Goal: Find specific page/section: Find specific page/section

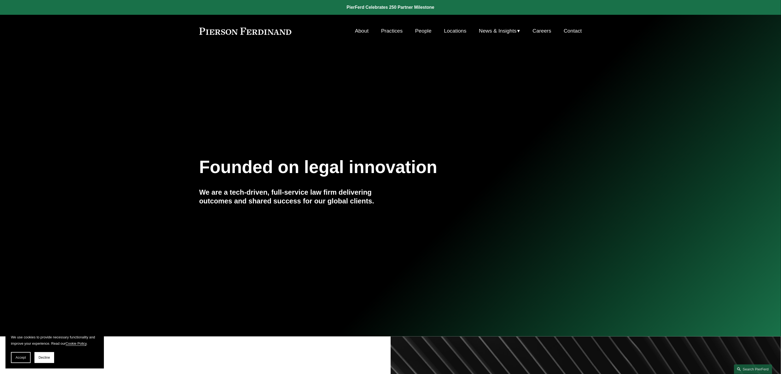
click at [453, 26] on link "Locations" at bounding box center [455, 31] width 22 height 10
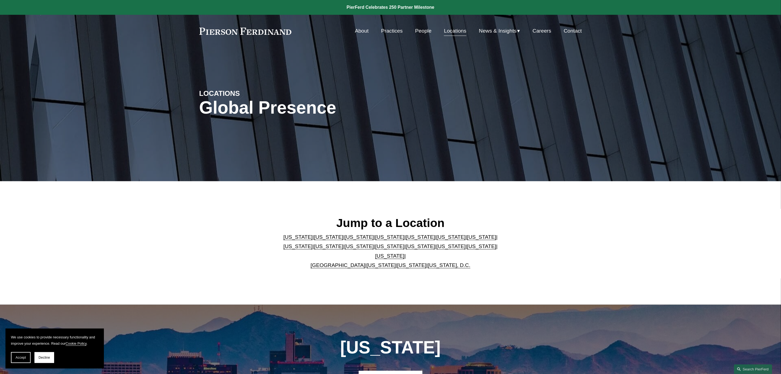
click at [437, 249] on link "[US_STATE]" at bounding box center [451, 246] width 29 height 6
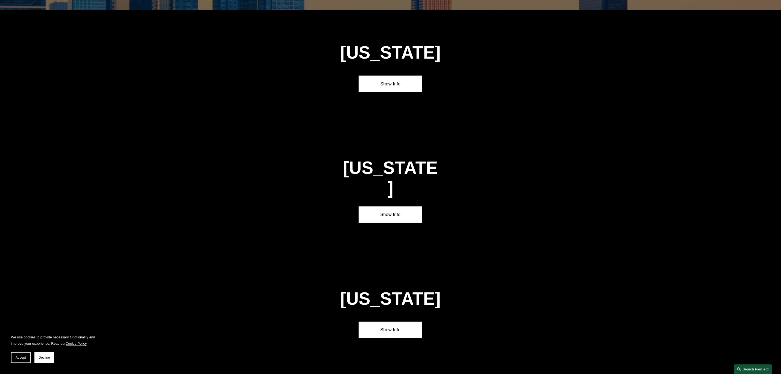
scroll to position [1688, 0]
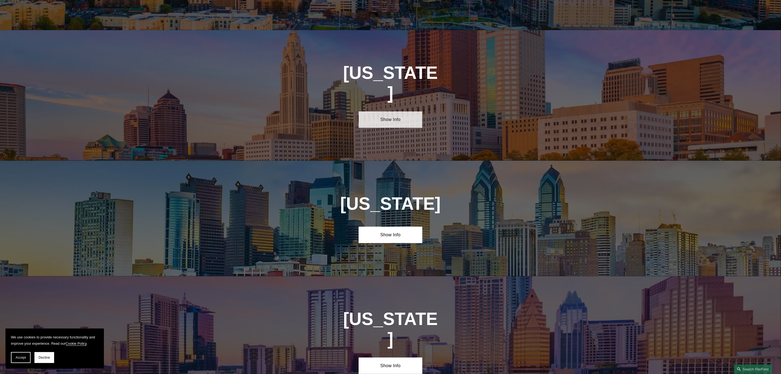
click at [379, 111] on link "Show Info" at bounding box center [391, 119] width 64 height 16
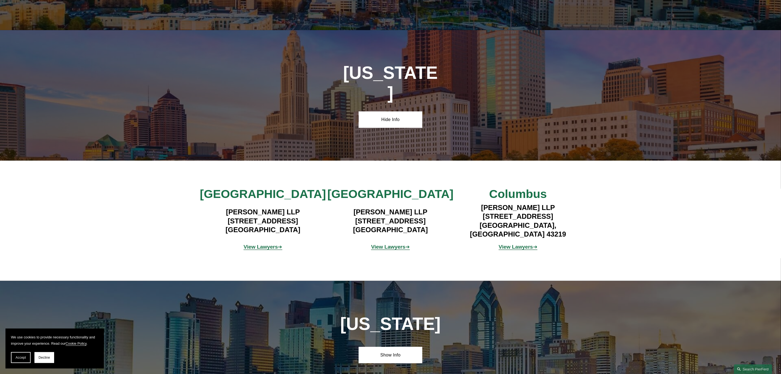
click at [262, 244] on strong "View Lawyers" at bounding box center [261, 247] width 34 height 6
click at [518, 244] on strong "View Lawyers" at bounding box center [516, 247] width 34 height 6
click at [388, 244] on strong "View Lawyers" at bounding box center [388, 247] width 34 height 6
